Goal: Information Seeking & Learning: Learn about a topic

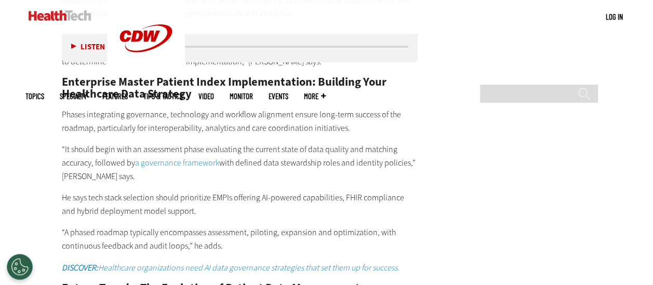
scroll to position [1920, 0]
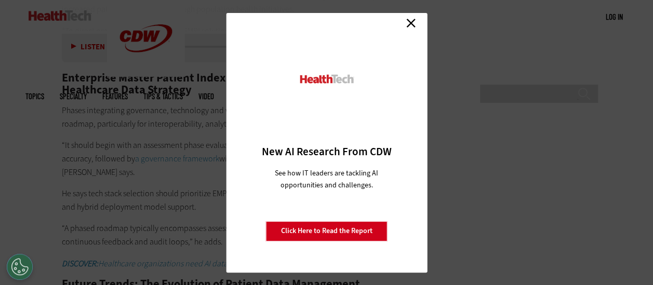
click at [411, 21] on link "Close" at bounding box center [411, 24] width 16 height 16
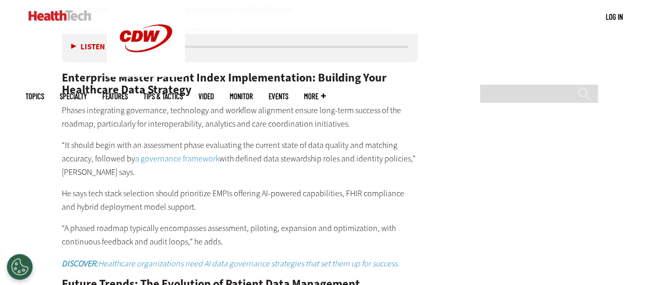
click at [185, 153] on link "a governance framework" at bounding box center [177, 158] width 84 height 11
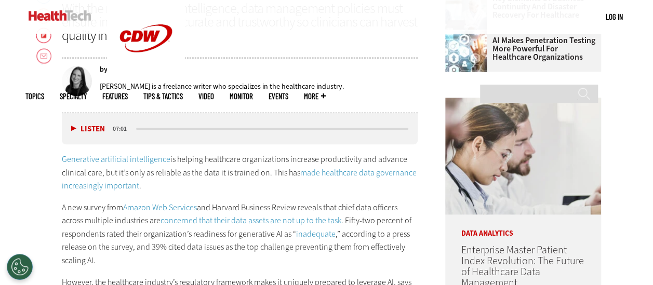
scroll to position [486, 0]
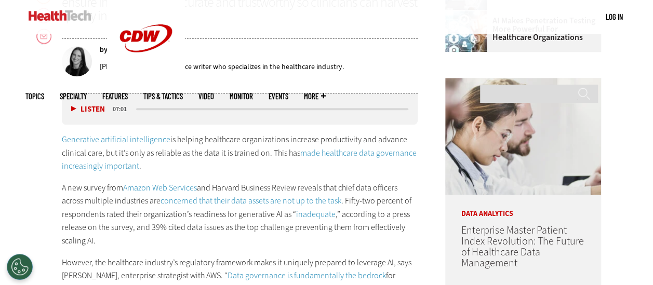
click at [73, 106] on button "Listen" at bounding box center [88, 110] width 34 height 8
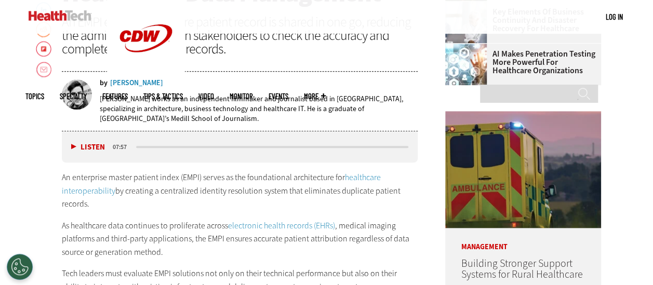
scroll to position [473, 0]
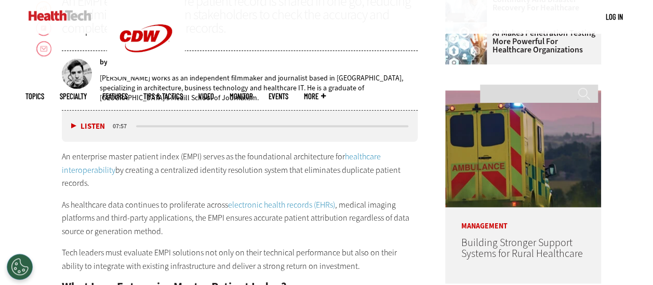
click at [73, 123] on button "Listen" at bounding box center [88, 127] width 34 height 8
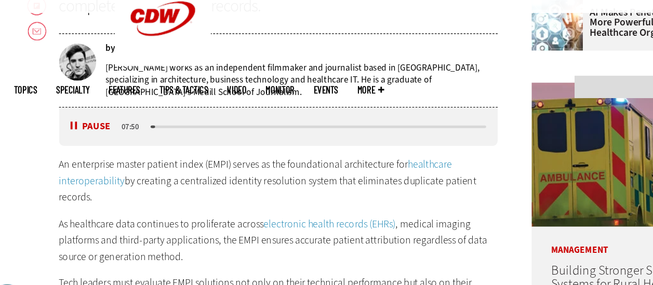
drag, startPoint x: 136, startPoint y: 126, endPoint x: 143, endPoint y: 127, distance: 7.4
click at [143, 127] on div "media player" at bounding box center [273, 126] width 276 height 5
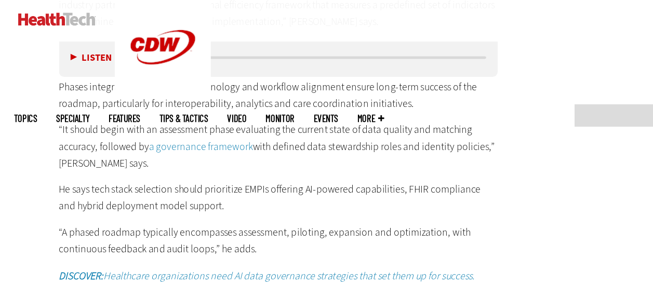
scroll to position [1940, 0]
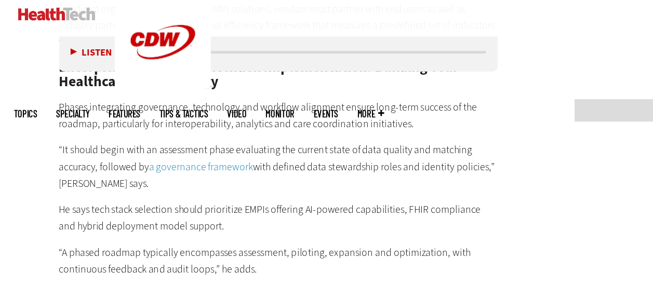
click at [189, 134] on link "a governance framework" at bounding box center [177, 139] width 84 height 11
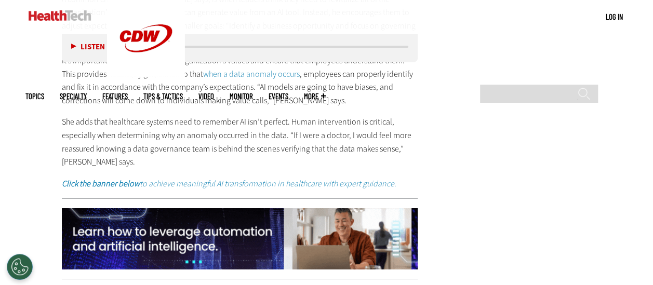
scroll to position [1764, 0]
